Goal: Transaction & Acquisition: Purchase product/service

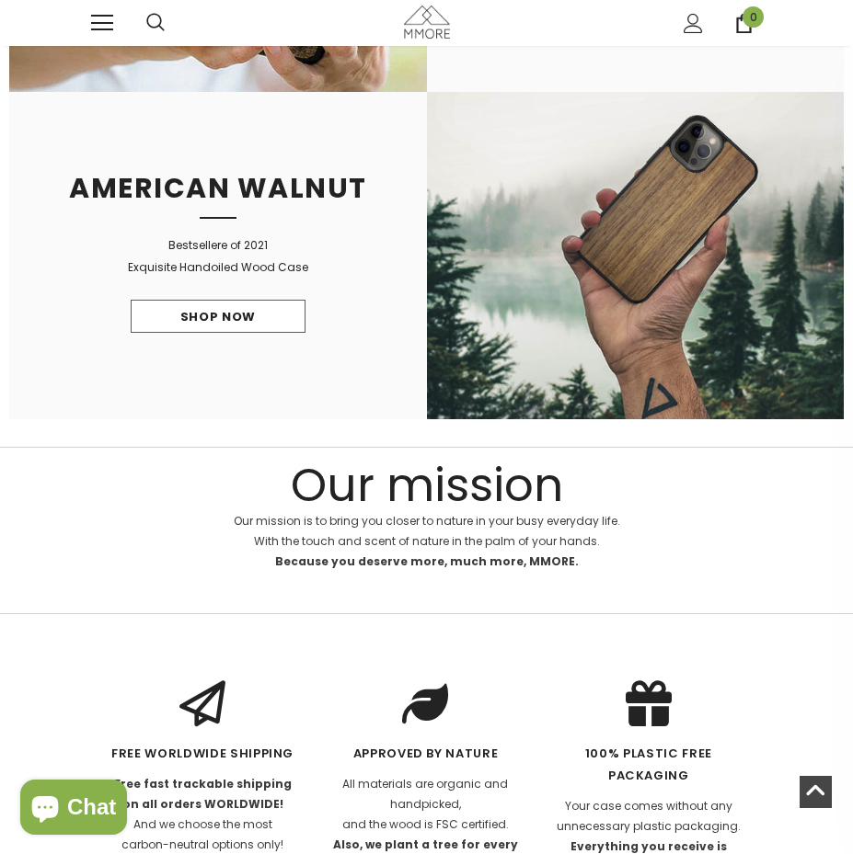
scroll to position [1472, 0]
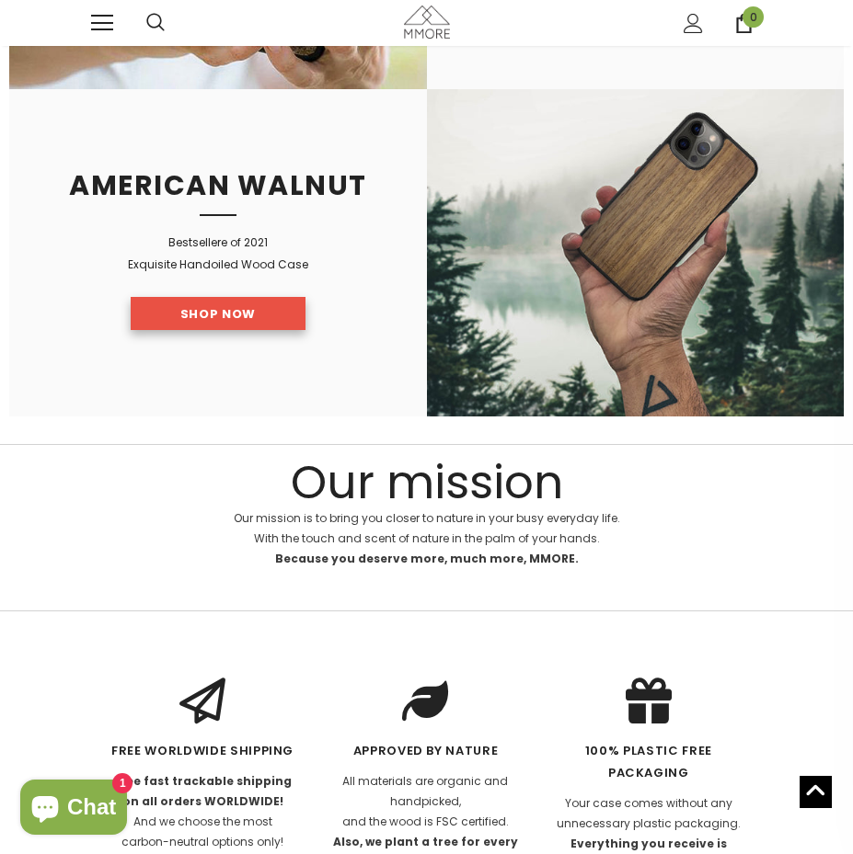
click at [236, 321] on link "Shop Now" at bounding box center [218, 313] width 175 height 33
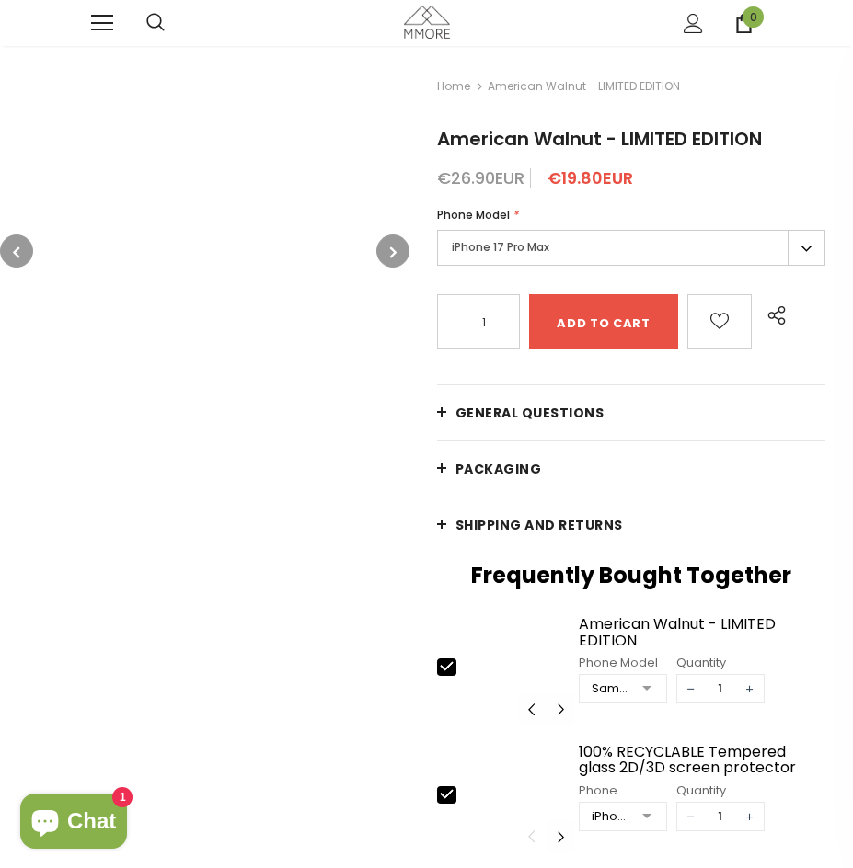
click at [602, 251] on label "iPhone 17 Pro Max" at bounding box center [631, 248] width 388 height 36
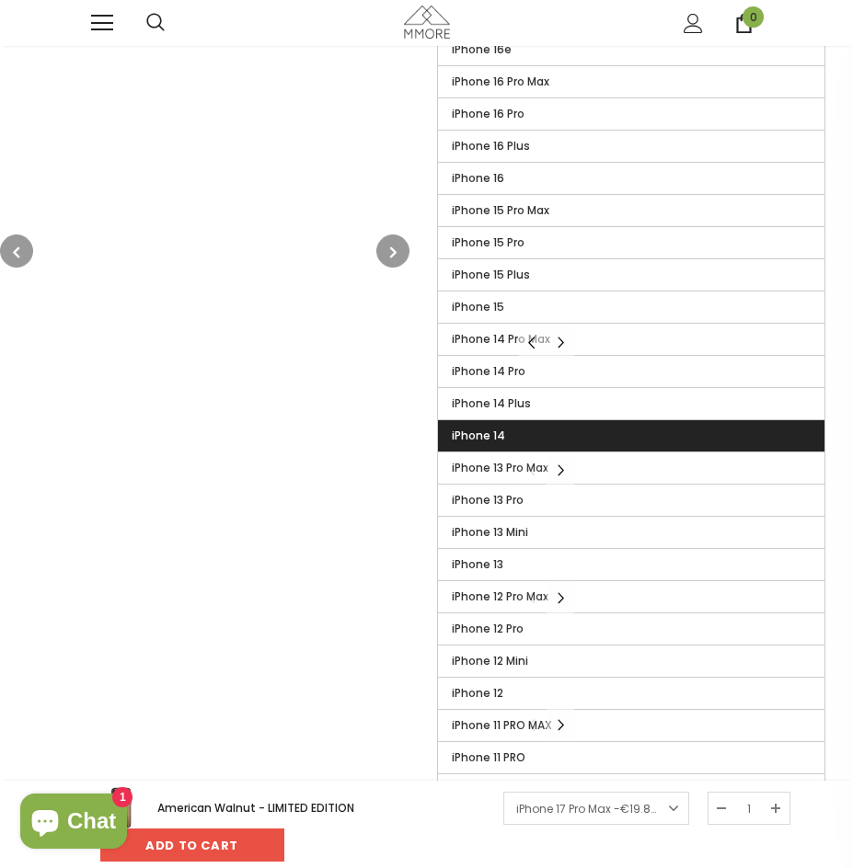
scroll to position [368, 0]
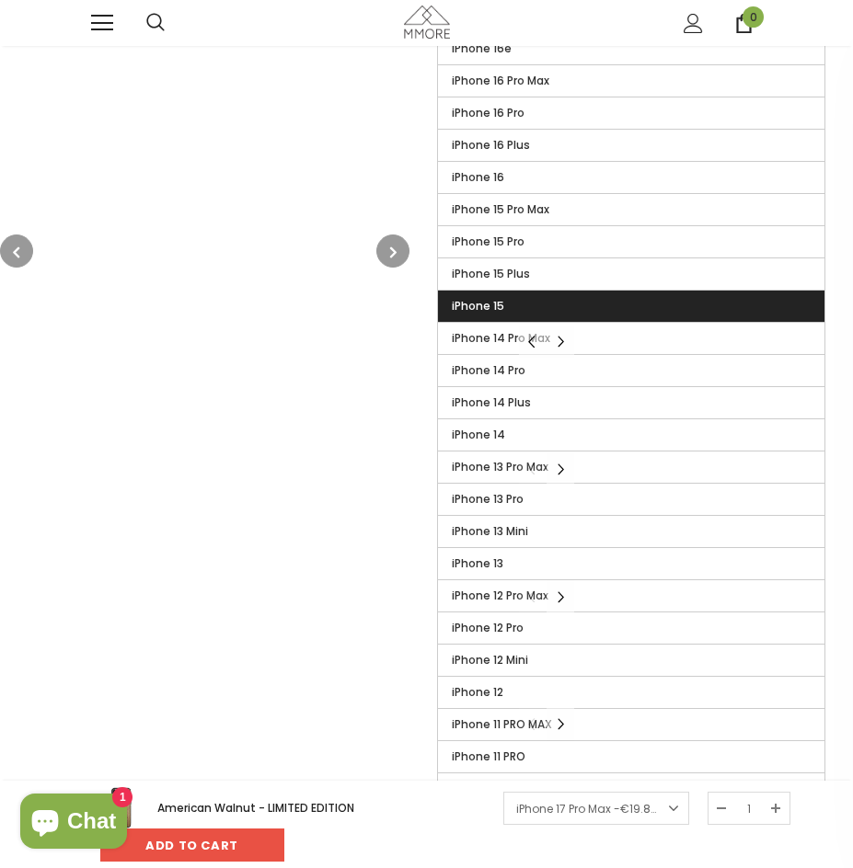
click at [515, 299] on label "iPhone 15" at bounding box center [631, 306] width 386 height 31
click at [0, 0] on input "iPhone 15" at bounding box center [0, 0] width 0 height 0
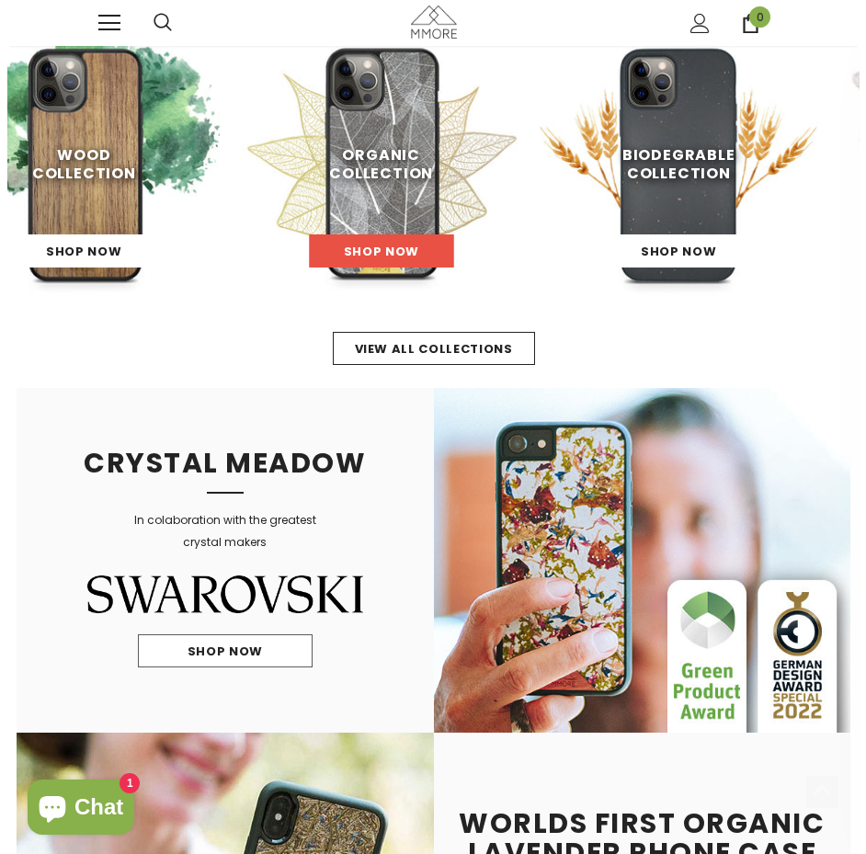
scroll to position [613, 0]
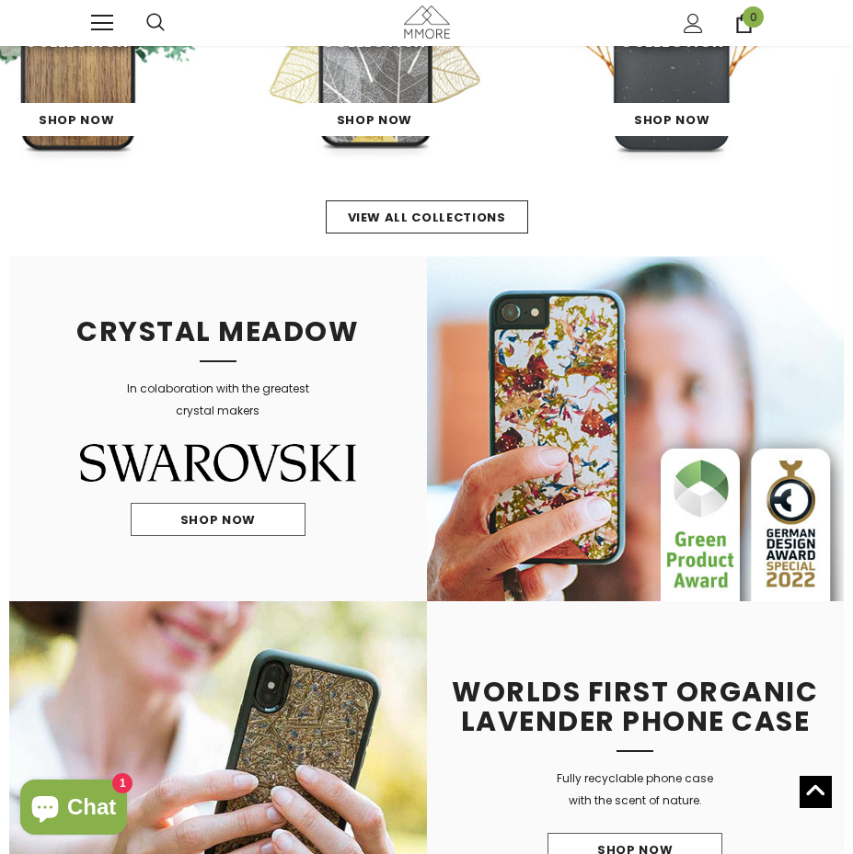
click at [147, 23] on icon at bounding box center [154, 21] width 17 height 17
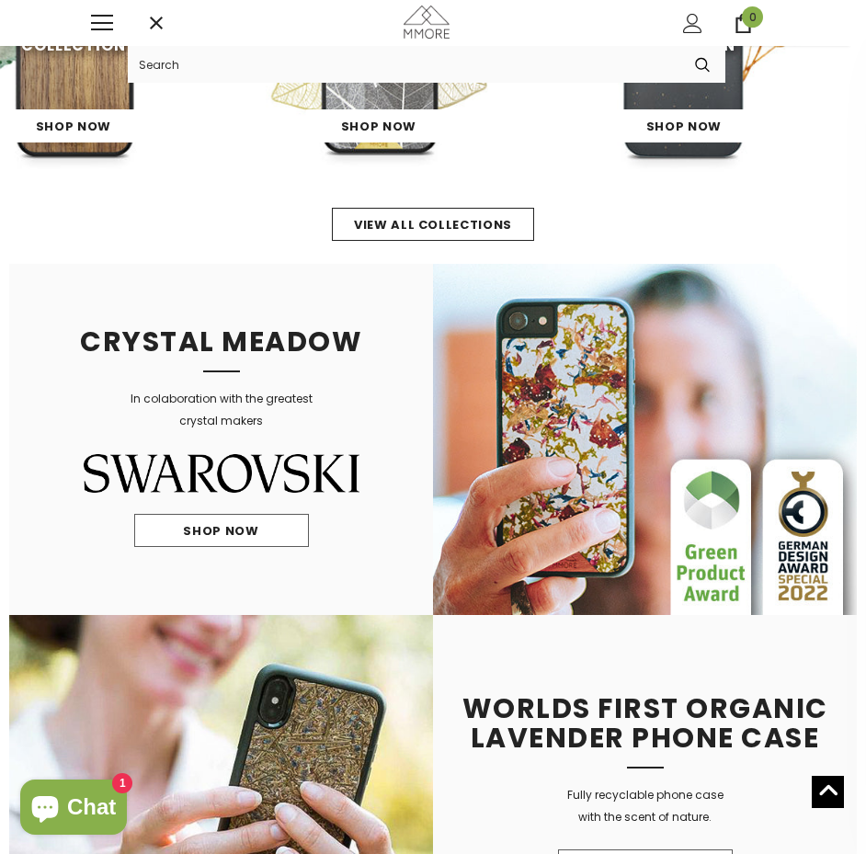
click at [192, 74] on input "Search Site" at bounding box center [404, 64] width 552 height 37
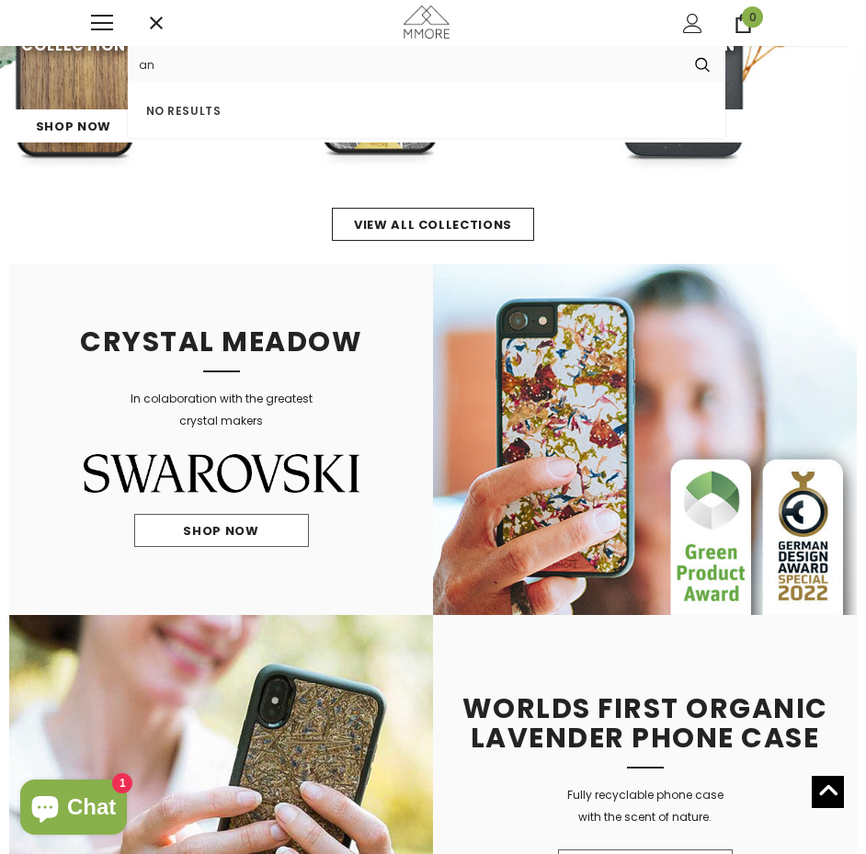
type input "a"
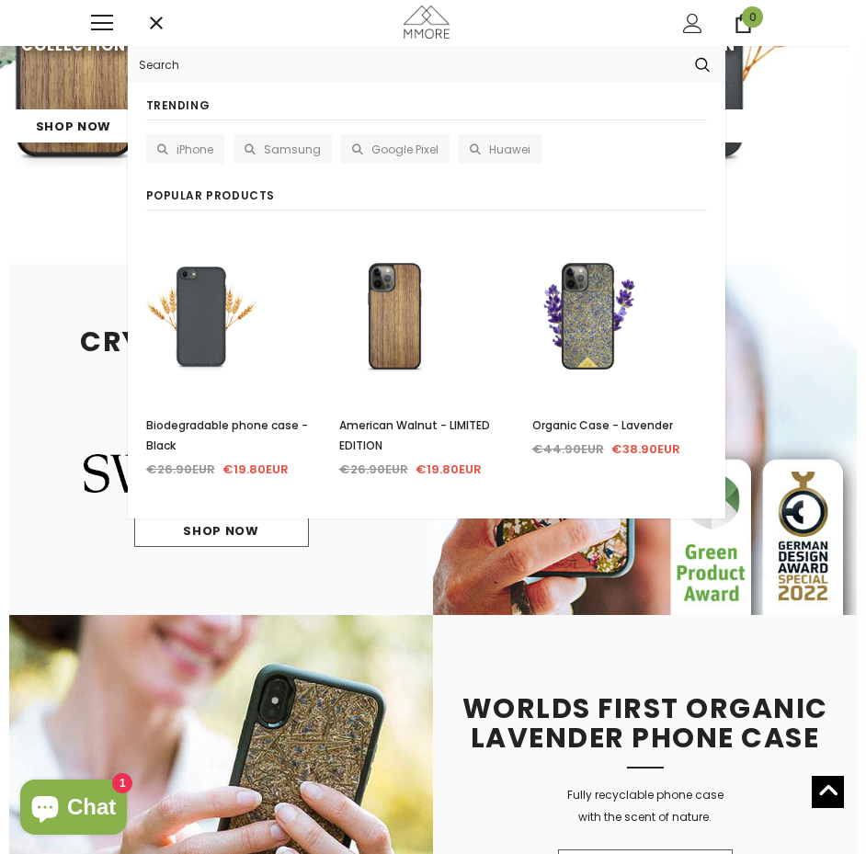
click at [188, 150] on span "iPhone" at bounding box center [195, 150] width 37 height 16
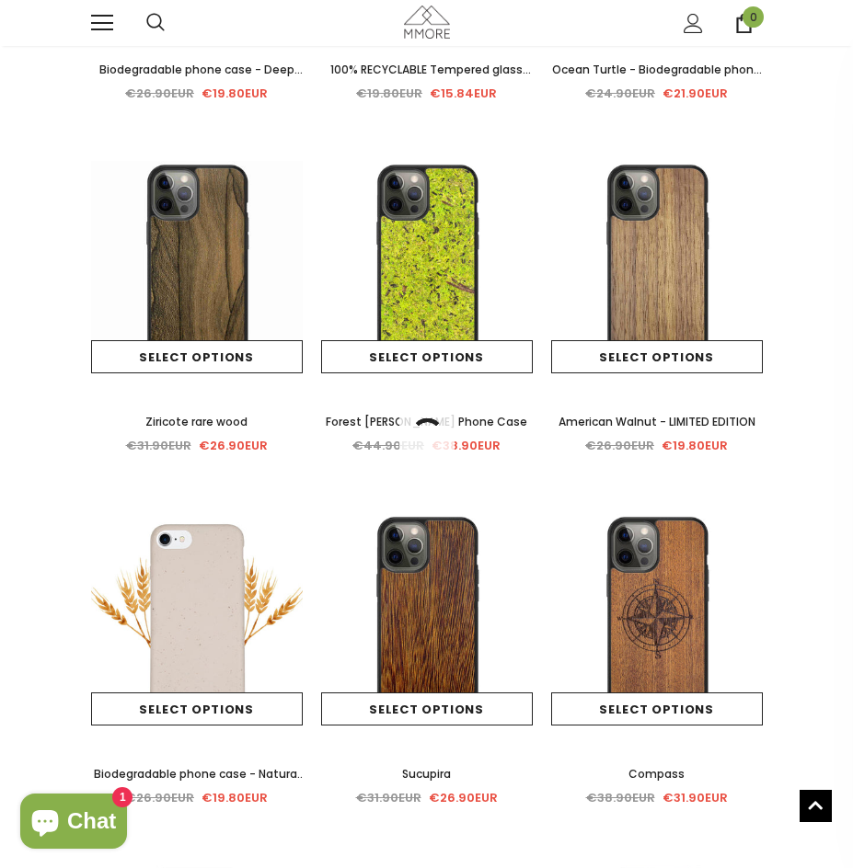
scroll to position [613, 0]
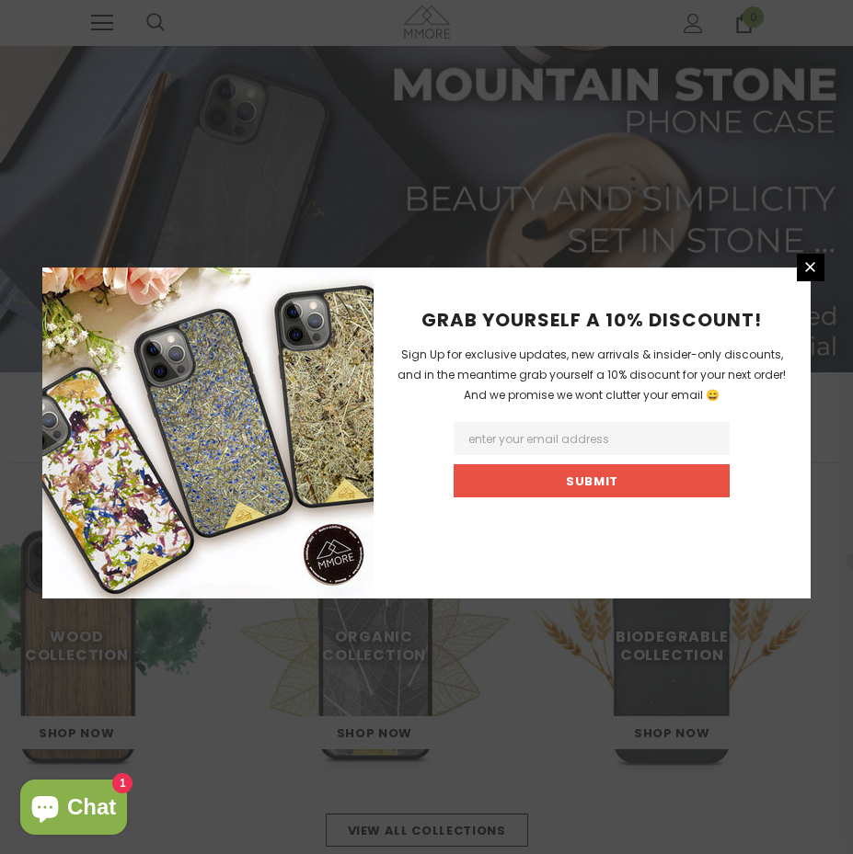
scroll to position [613, 0]
